Goal: Task Accomplishment & Management: Use online tool/utility

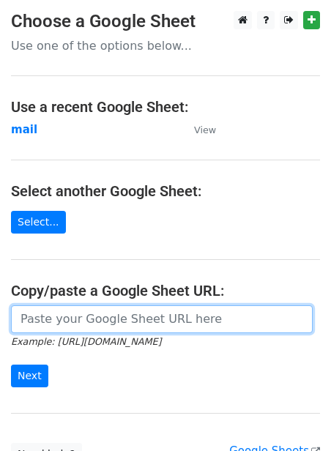
click at [78, 312] on input "url" at bounding box center [162, 319] width 302 height 28
paste input "[URL][DOMAIN_NAME]"
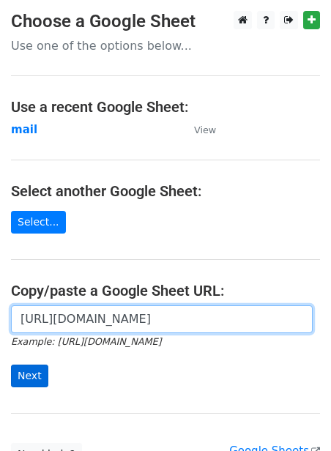
type input "[URL][DOMAIN_NAME]"
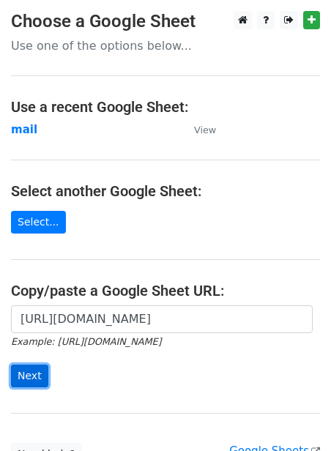
scroll to position [0, 0]
click at [25, 373] on input "Next" at bounding box center [29, 376] width 37 height 23
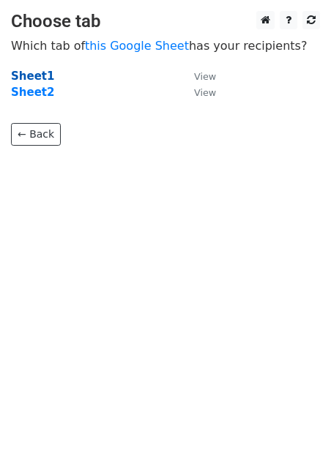
click at [29, 80] on strong "Sheet1" at bounding box center [32, 76] width 43 height 13
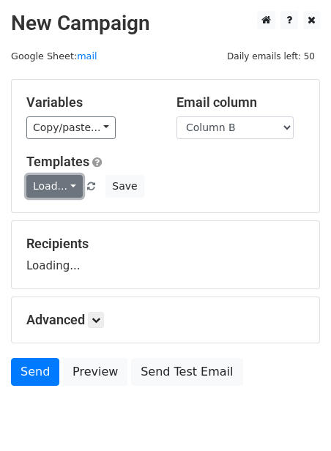
click at [61, 193] on link "Load..." at bounding box center [54, 186] width 56 height 23
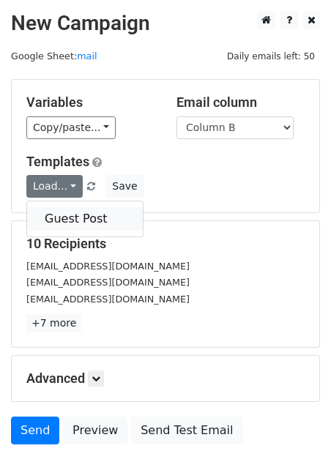
click at [66, 220] on link "Guest Post" at bounding box center [85, 218] width 116 height 23
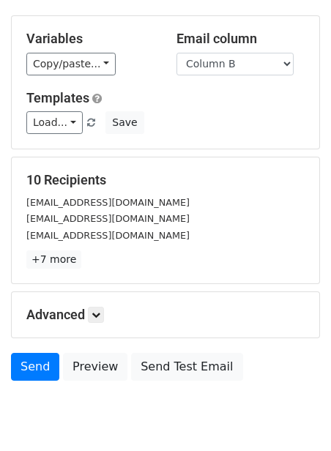
scroll to position [118, 0]
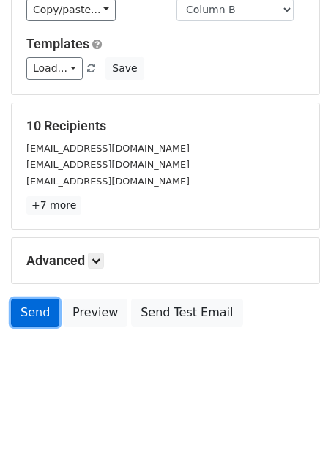
click at [40, 313] on link "Send" at bounding box center [35, 313] width 48 height 28
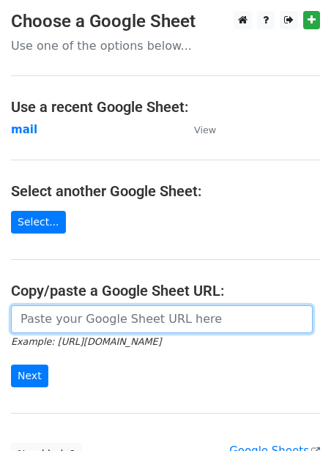
click at [71, 321] on input "url" at bounding box center [162, 319] width 302 height 28
paste input "https://docs.google.com/spreadsheets/d/1jLHnsz--_ZfDqRg_OH2xrkmhbGZ3izLOtmH_H2J…"
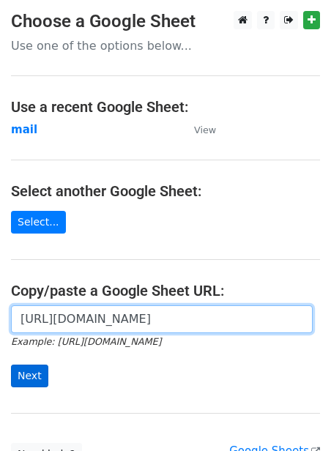
type input "https://docs.google.com/spreadsheets/d/1jLHnsz--_ZfDqRg_OH2xrkmhbGZ3izLOtmH_H2J…"
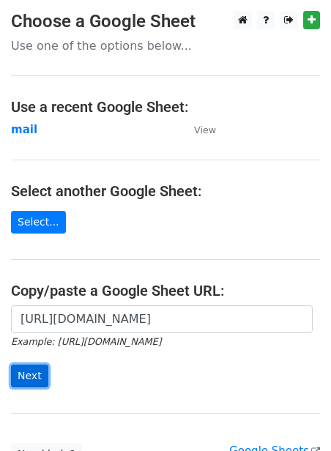
click at [18, 381] on input "Next" at bounding box center [29, 376] width 37 height 23
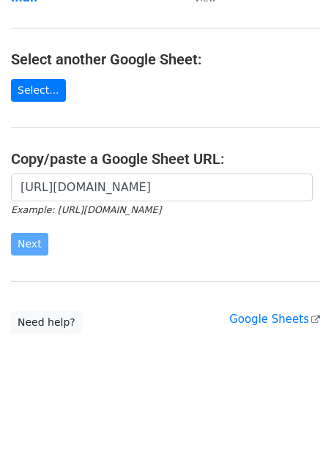
scroll to position [0, 0]
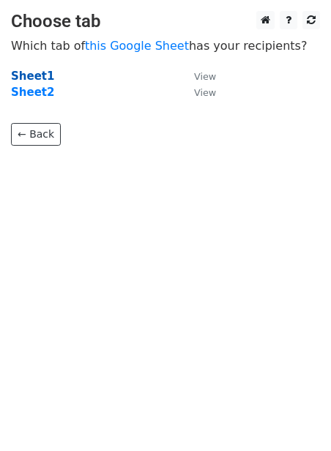
click at [35, 75] on strong "Sheet1" at bounding box center [32, 76] width 43 height 13
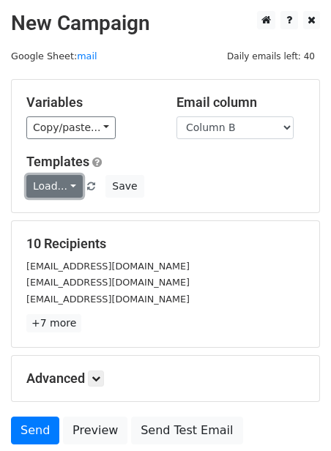
click at [72, 185] on link "Load..." at bounding box center [54, 186] width 56 height 23
click at [94, 216] on link "Guest Post" at bounding box center [85, 218] width 116 height 23
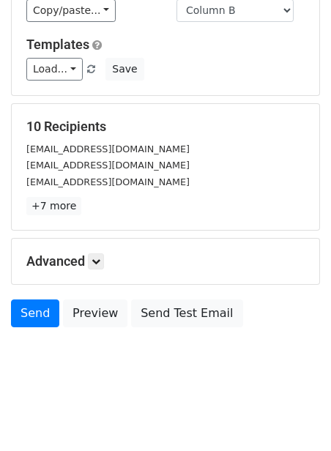
scroll to position [118, 0]
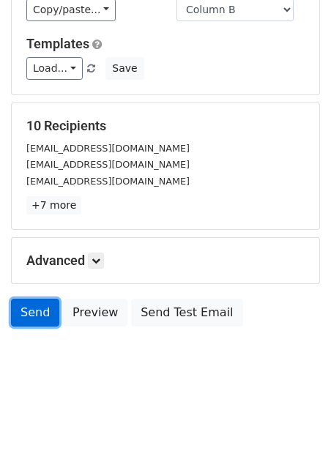
click at [32, 311] on link "Send" at bounding box center [35, 313] width 48 height 28
